Goal: Find specific page/section: Find specific page/section

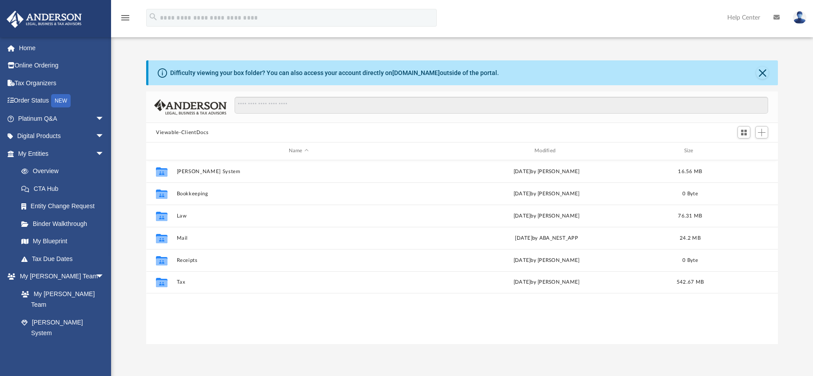
scroll to position [195, 625]
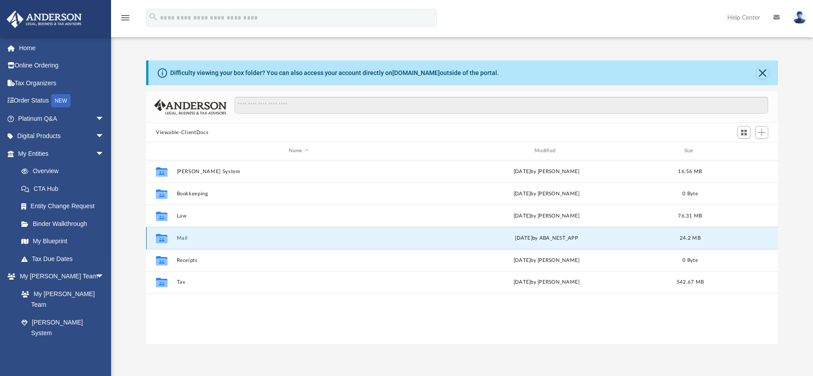
click at [183, 239] on button "Mail" at bounding box center [299, 239] width 244 height 6
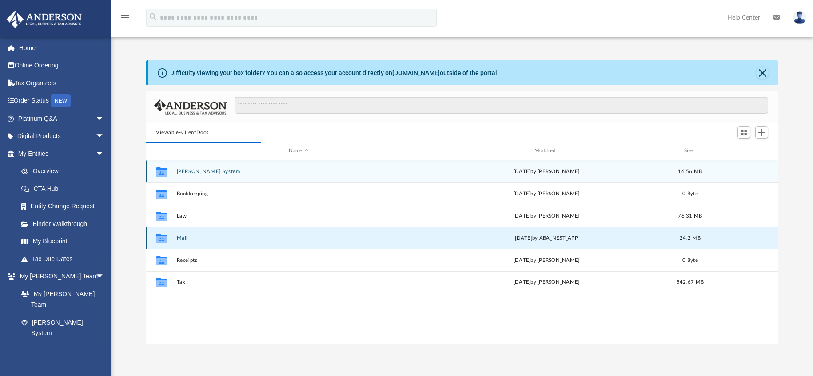
scroll to position [168, 625]
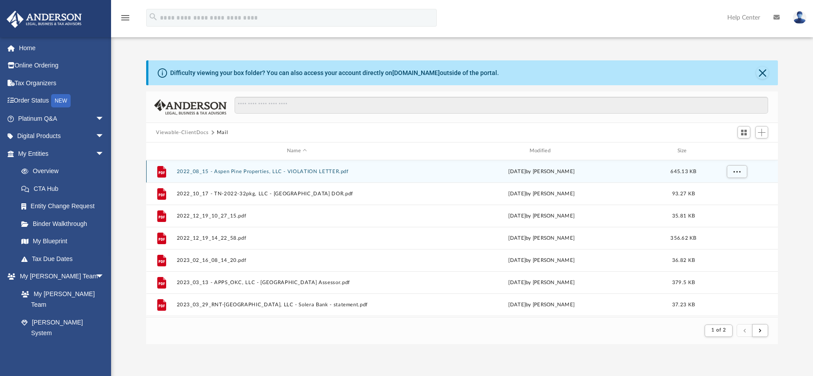
click at [193, 174] on button "2022_08_15 - Aspen Pine Properties, LLC - VIOLATION LETTER.pdf" at bounding box center [297, 172] width 241 height 6
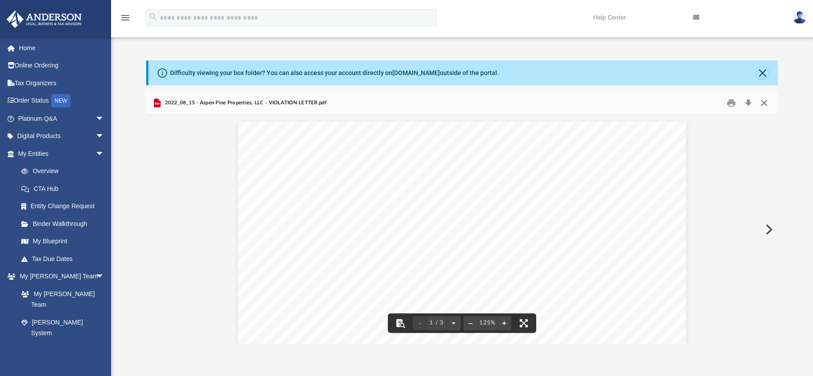
click at [768, 101] on button "Close" at bounding box center [764, 103] width 16 height 14
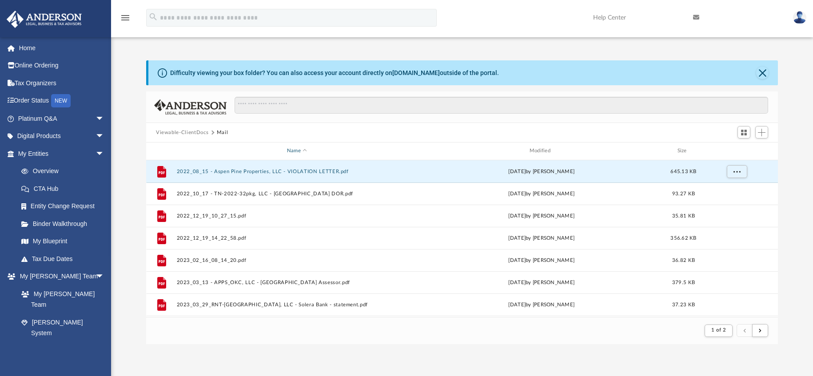
click at [296, 150] on div "Name" at bounding box center [296, 151] width 241 height 8
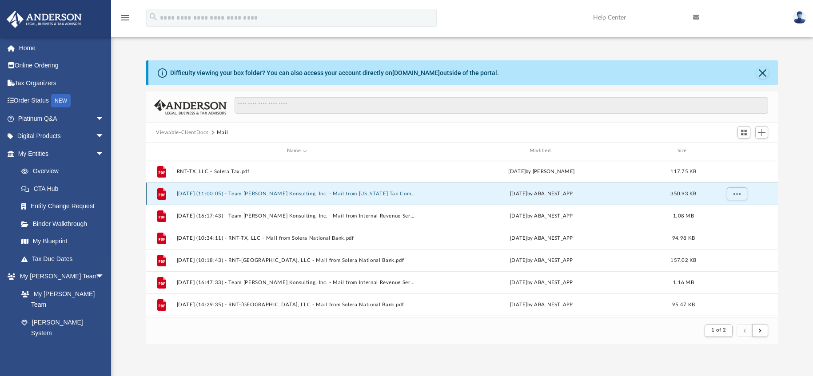
click at [269, 192] on button "[DATE] (11:00:05) - Team [PERSON_NAME] Konsulting, Inc. - Mail from [US_STATE] …" at bounding box center [297, 194] width 241 height 6
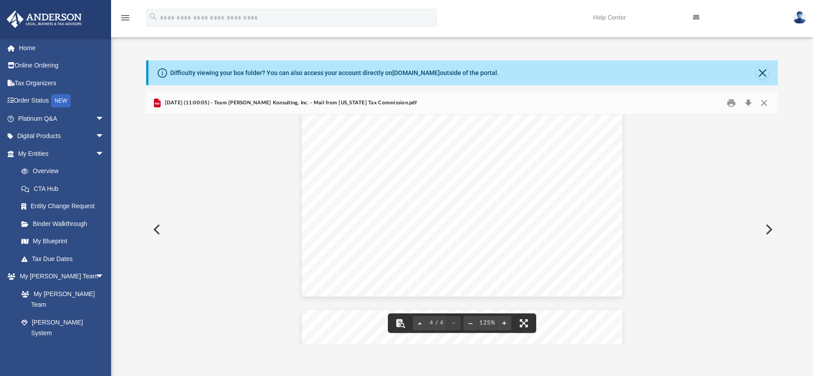
scroll to position [1605, 0]
click at [767, 103] on button "Close" at bounding box center [764, 103] width 16 height 14
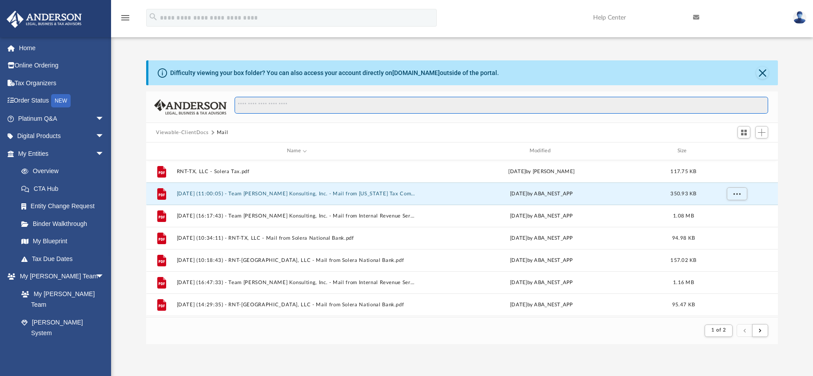
click at [321, 103] on input "Search files and folders" at bounding box center [502, 105] width 534 height 17
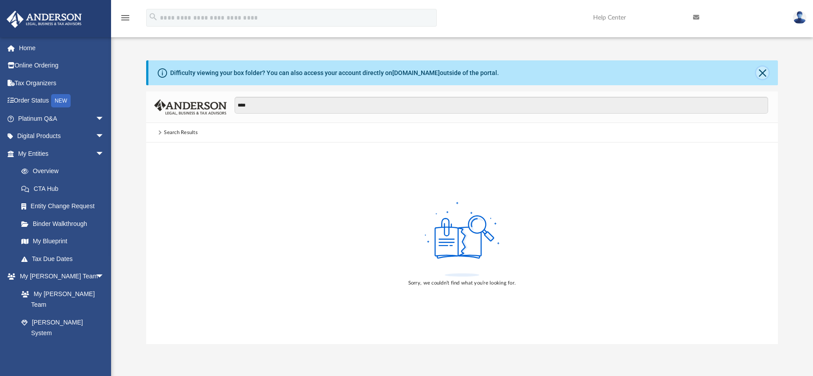
click at [760, 73] on button "Close" at bounding box center [762, 73] width 12 height 12
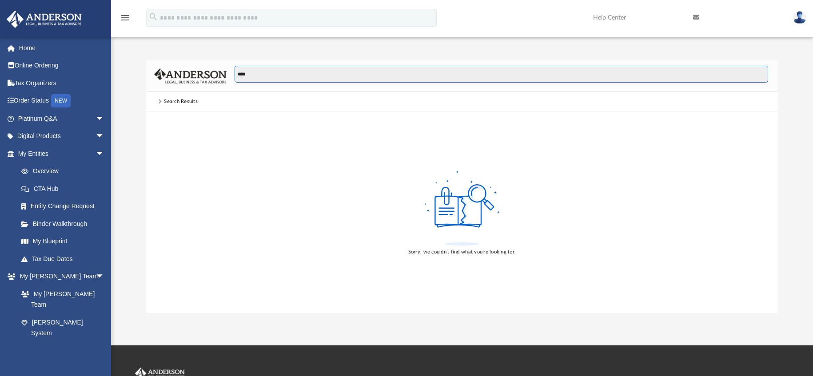
click at [276, 73] on input "****" at bounding box center [502, 74] width 534 height 17
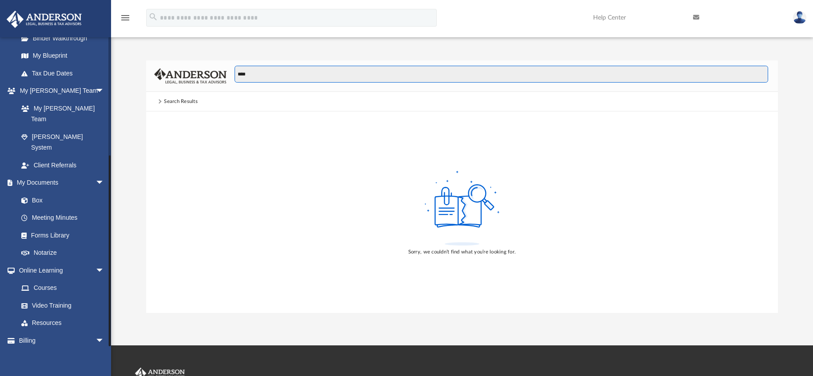
scroll to position [186, 0]
type input "*"
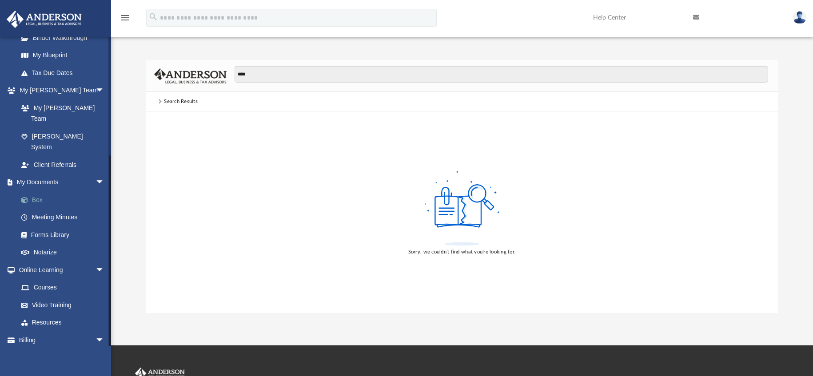
click at [43, 191] on link "Box" at bounding box center [64, 200] width 105 height 18
click at [212, 72] on img at bounding box center [190, 76] width 73 height 16
click at [170, 101] on div "Search Results" at bounding box center [181, 102] width 34 height 8
click at [160, 102] on span at bounding box center [159, 102] width 4 height 4
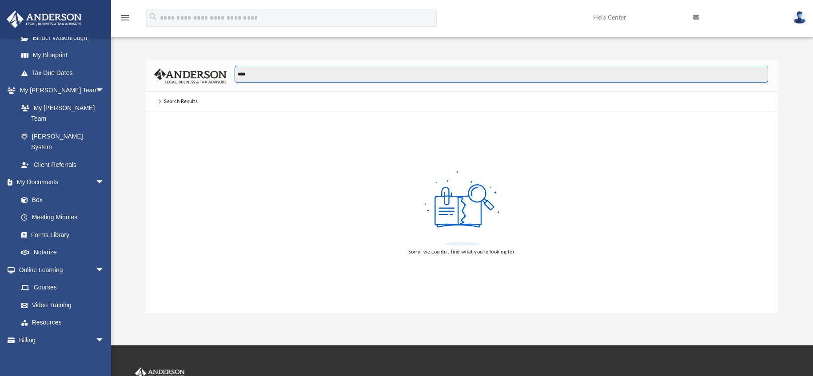
click at [262, 71] on input "****" at bounding box center [502, 74] width 534 height 17
type input "*"
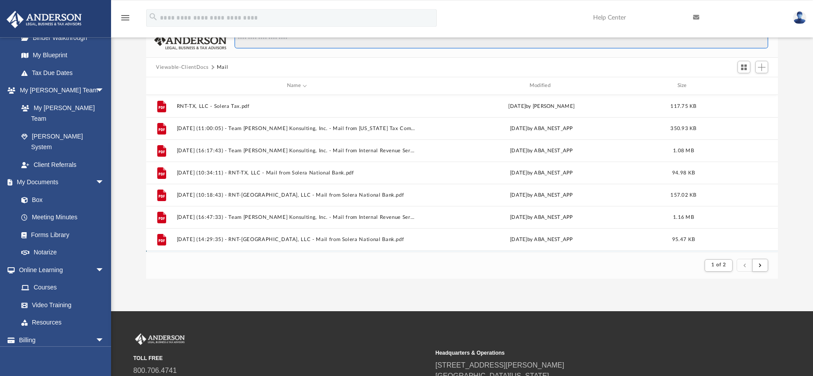
scroll to position [0, 0]
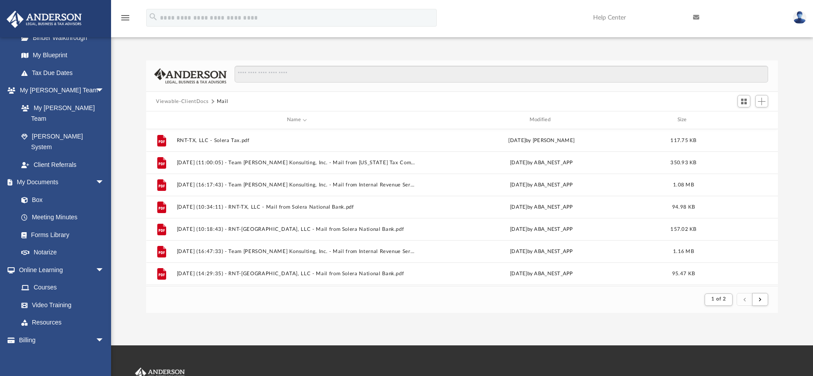
click at [188, 101] on button "Viewable-ClientDocs" at bounding box center [182, 102] width 52 height 8
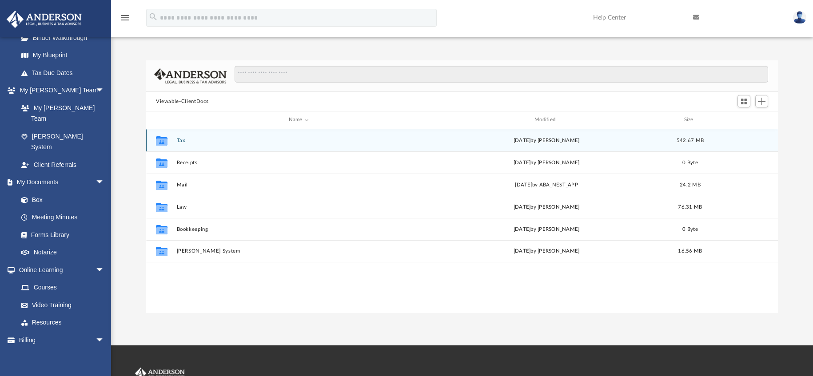
scroll to position [195, 625]
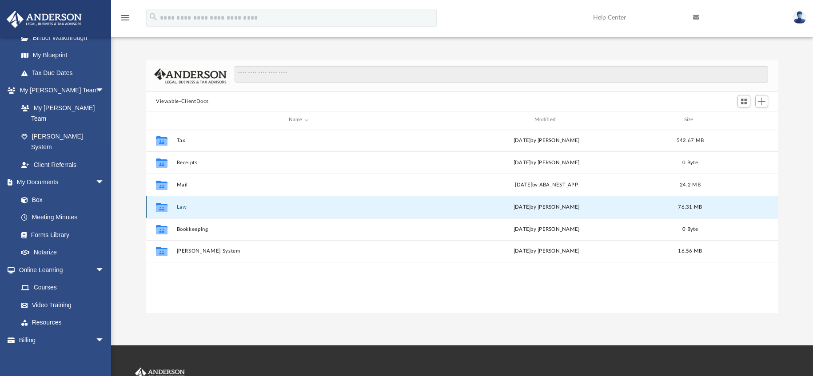
click at [180, 208] on button "Law" at bounding box center [299, 207] width 244 height 6
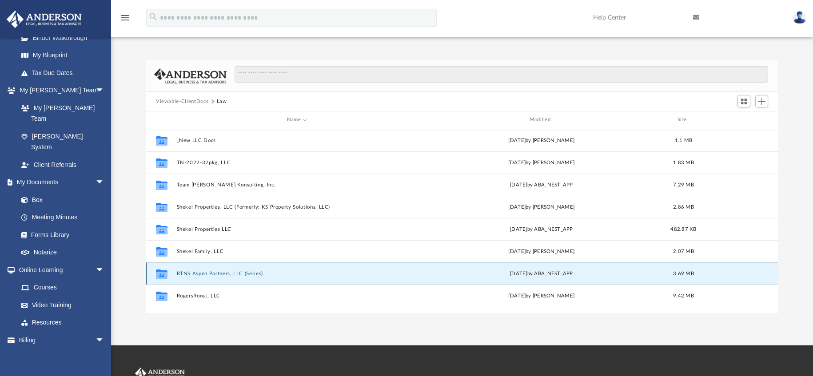
click at [192, 275] on button "RTNS Aspen Partners, LLC (Series)" at bounding box center [297, 274] width 241 height 6
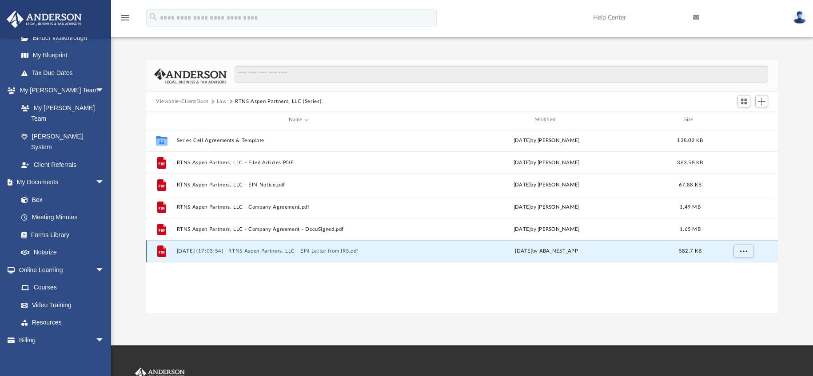
click at [196, 252] on button "[DATE] (17:03:54) - RTNS Aspen Partners, LLC - EIN Letter from IRS.pdf" at bounding box center [299, 251] width 244 height 6
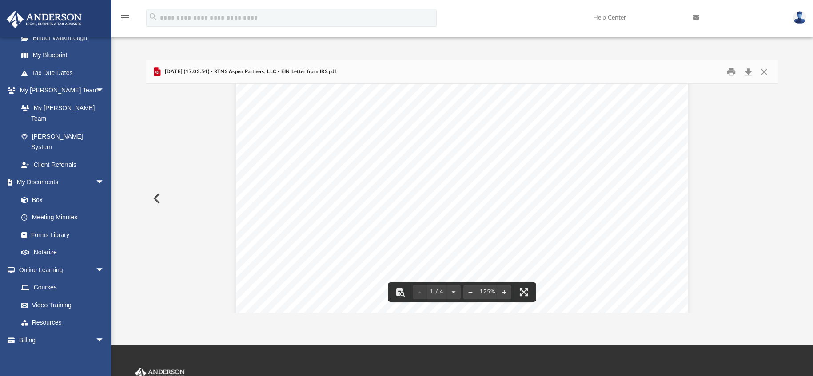
scroll to position [25, 0]
drag, startPoint x: 573, startPoint y: 156, endPoint x: 531, endPoint y: 157, distance: 42.2
click at [531, 157] on div "Page 1" at bounding box center [461, 358] width 451 height 584
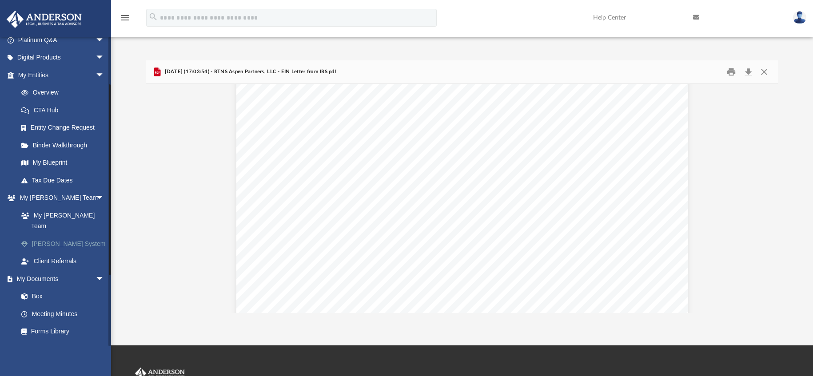
scroll to position [73, 0]
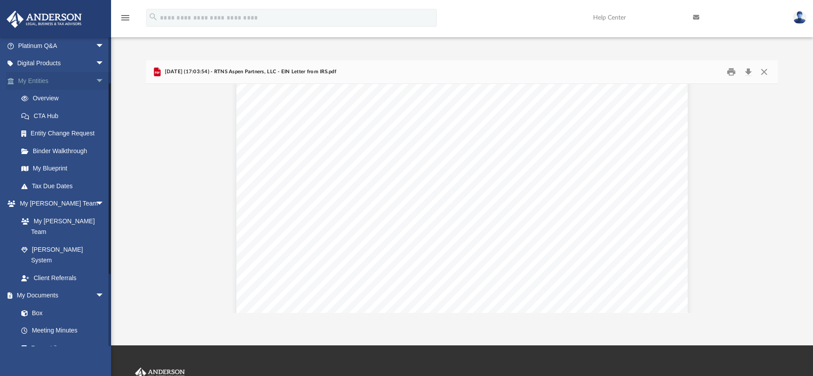
click at [43, 76] on link "My Entities arrow_drop_down" at bounding box center [62, 81] width 112 height 18
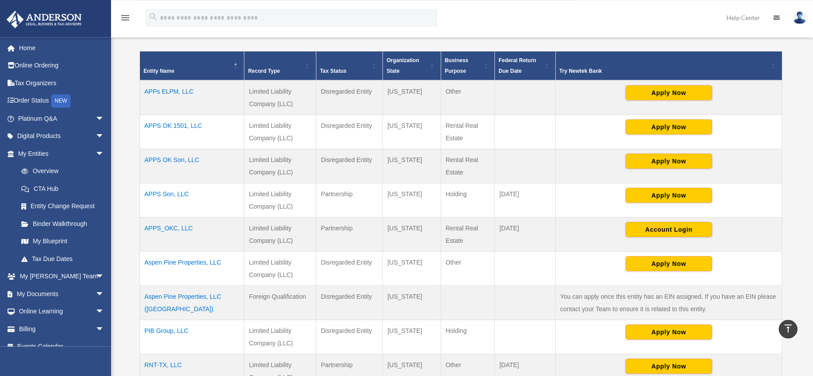
scroll to position [64, 0]
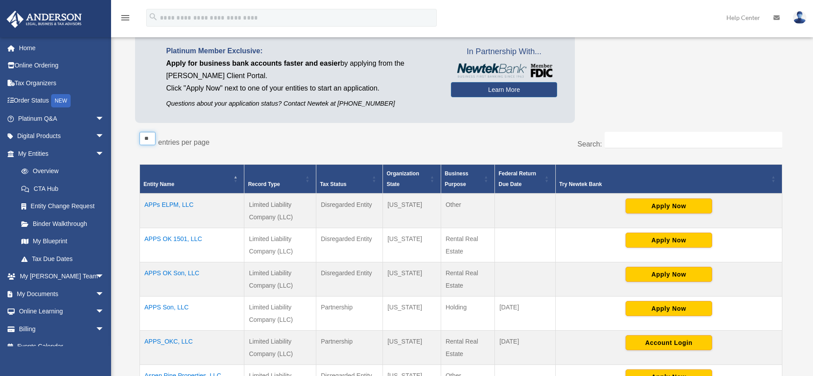
select select "**"
click option "**" at bounding box center [0, 0] width 0 height 0
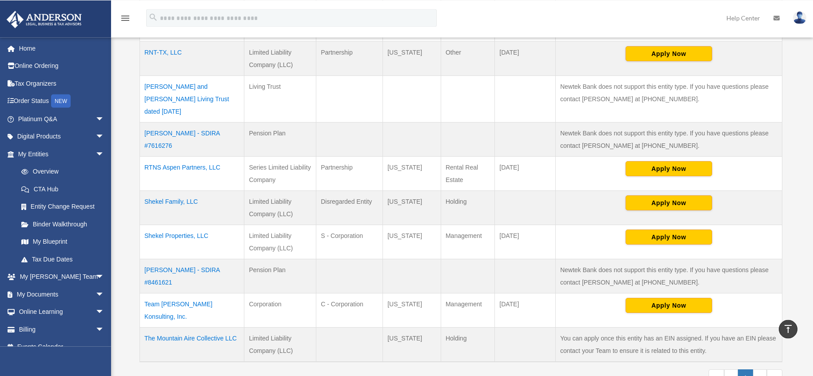
scroll to position [505, 0]
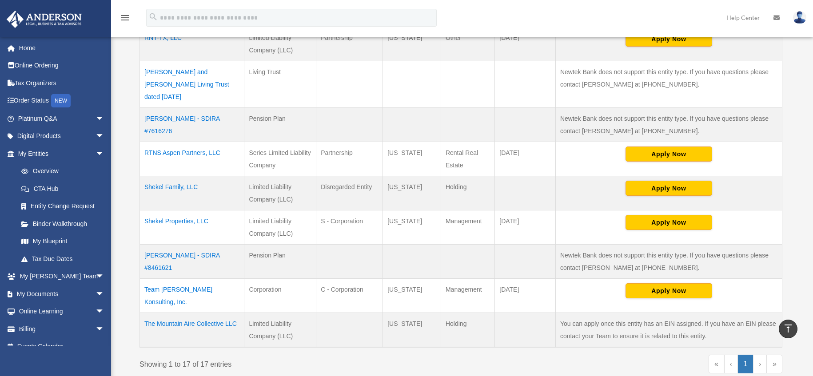
click at [185, 142] on td "RTNS Aspen Partners, LLC" at bounding box center [192, 159] width 104 height 34
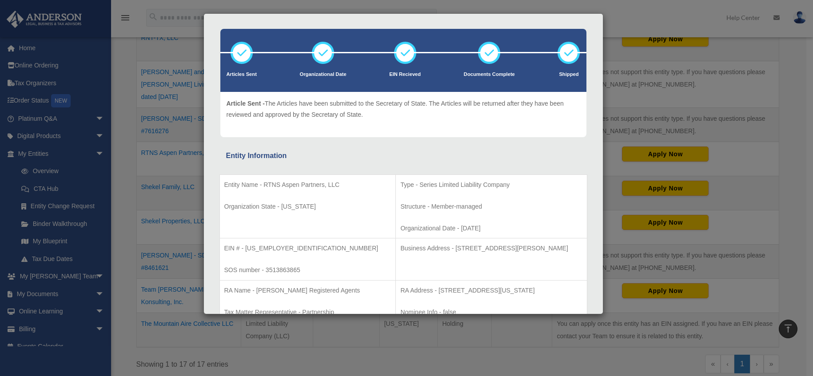
scroll to position [0, 0]
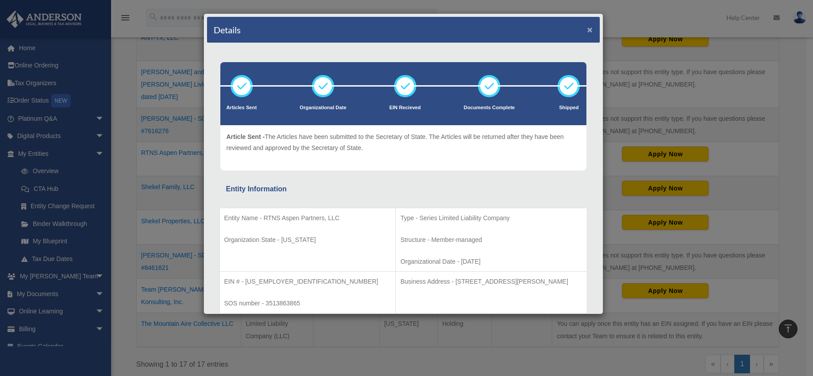
click at [588, 30] on button "×" at bounding box center [591, 29] width 6 height 9
